Goal: Information Seeking & Learning: Learn about a topic

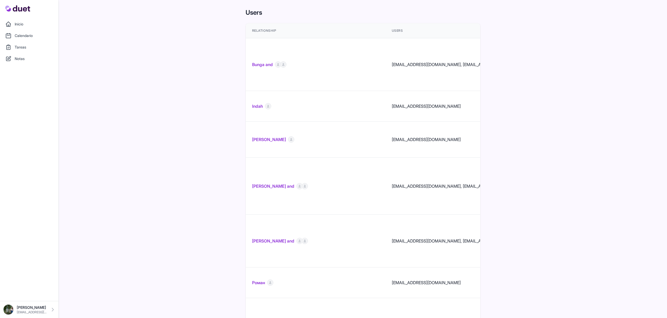
scroll to position [213, 0]
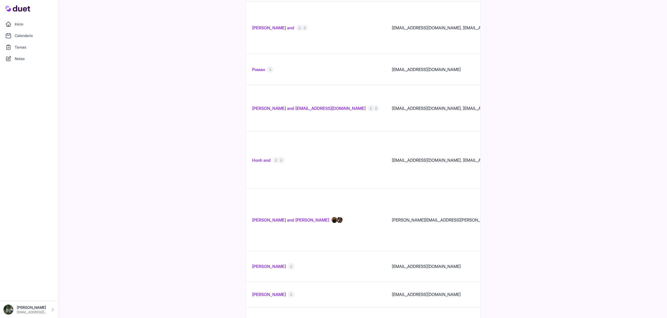
click at [275, 217] on link "Adrian Pollard and Courtney Callicutt" at bounding box center [290, 220] width 77 height 6
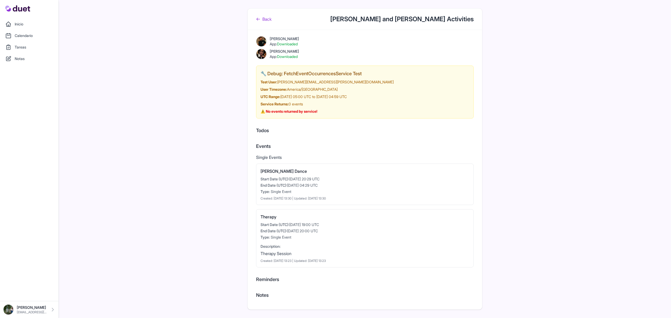
click at [259, 18] on icon at bounding box center [258, 19] width 4 height 4
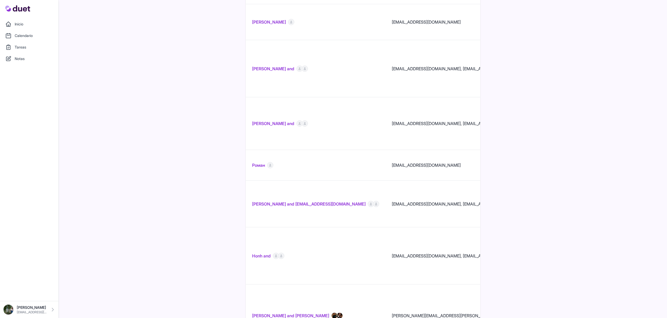
scroll to position [164, 0]
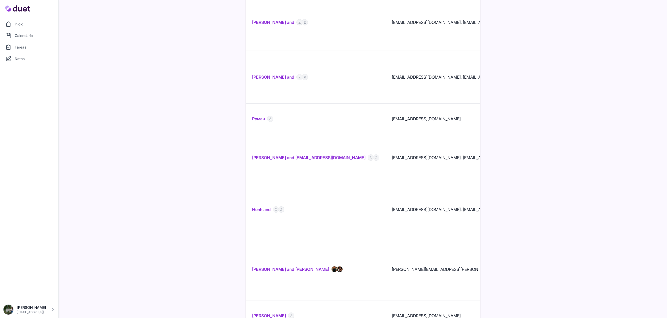
click at [286, 266] on link "Adrian Pollard and Courtney Callicutt" at bounding box center [290, 269] width 77 height 6
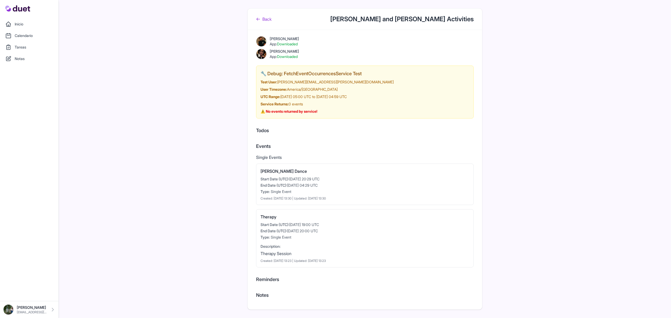
click at [272, 16] on link "Back" at bounding box center [263, 19] width 15 height 6
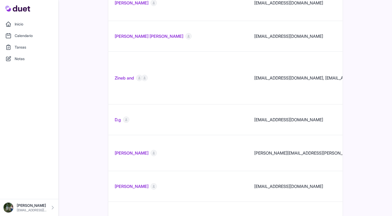
scroll to position [635, 0]
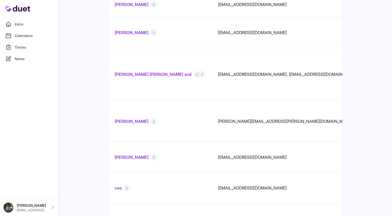
scroll to position [546, 0]
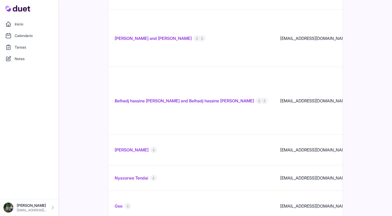
scroll to position [571, 0]
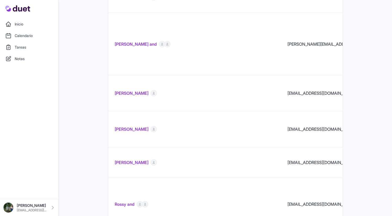
scroll to position [589, 0]
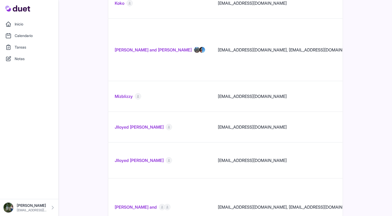
scroll to position [576, 0]
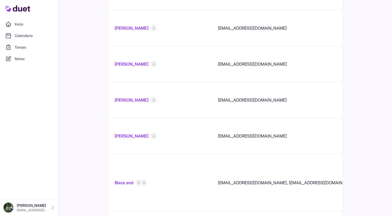
scroll to position [619, 0]
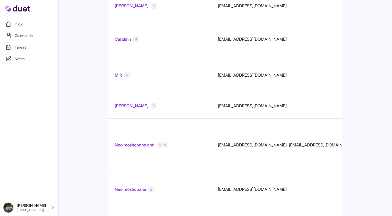
scroll to position [574, 0]
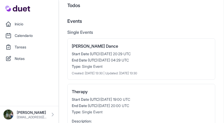
scroll to position [171, 0]
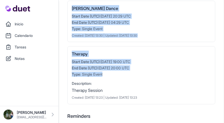
drag, startPoint x: 100, startPoint y: 31, endPoint x: 154, endPoint y: 75, distance: 69.9
click at [154, 74] on div "Denton Dance Start Date (UTC): 2025-09-27 20:29 UTC End Date (UTC): 2025-09-28 …" at bounding box center [141, 53] width 148 height 104
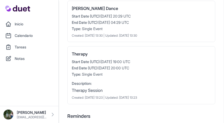
click at [159, 87] on div "Description: Therapy Session" at bounding box center [141, 87] width 139 height 14
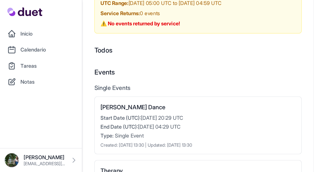
scroll to position [0, 0]
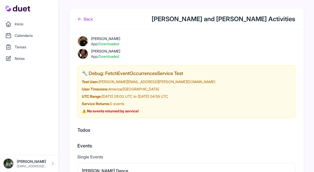
drag, startPoint x: 69, startPoint y: 27, endPoint x: 121, endPoint y: 58, distance: 60.4
click at [121, 58] on div "Back Adrian Pollard and Courtney Callicutt Activities Adrian Pollard App: Downl…" at bounding box center [157, 155] width 314 height 310
click at [136, 57] on div "Courtney Callicutt App: Downloaded" at bounding box center [187, 54] width 218 height 10
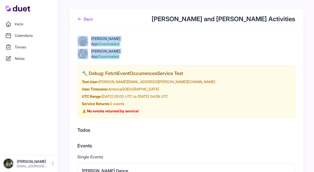
drag, startPoint x: 142, startPoint y: 59, endPoint x: 76, endPoint y: 33, distance: 70.5
click at [76, 33] on div "Adrian Pollard App: Downloaded Courtney Callicutt App: Downloaded 🔧 Debug: Fetc…" at bounding box center [186, 169] width 234 height 279
click at [150, 53] on div "Courtney Callicutt App: Downloaded" at bounding box center [187, 54] width 218 height 10
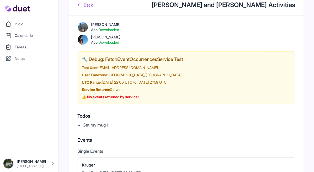
scroll to position [4, 0]
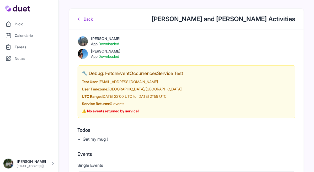
click at [131, 56] on div "[PERSON_NAME] App: Downloaded" at bounding box center [187, 54] width 218 height 10
